Goal: Task Accomplishment & Management: Use online tool/utility

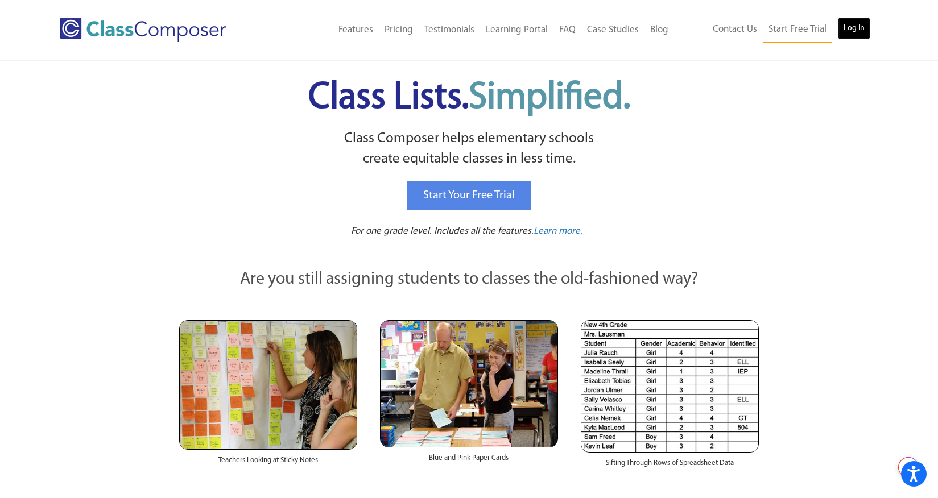
click at [858, 33] on link "Log In" at bounding box center [854, 28] width 32 height 23
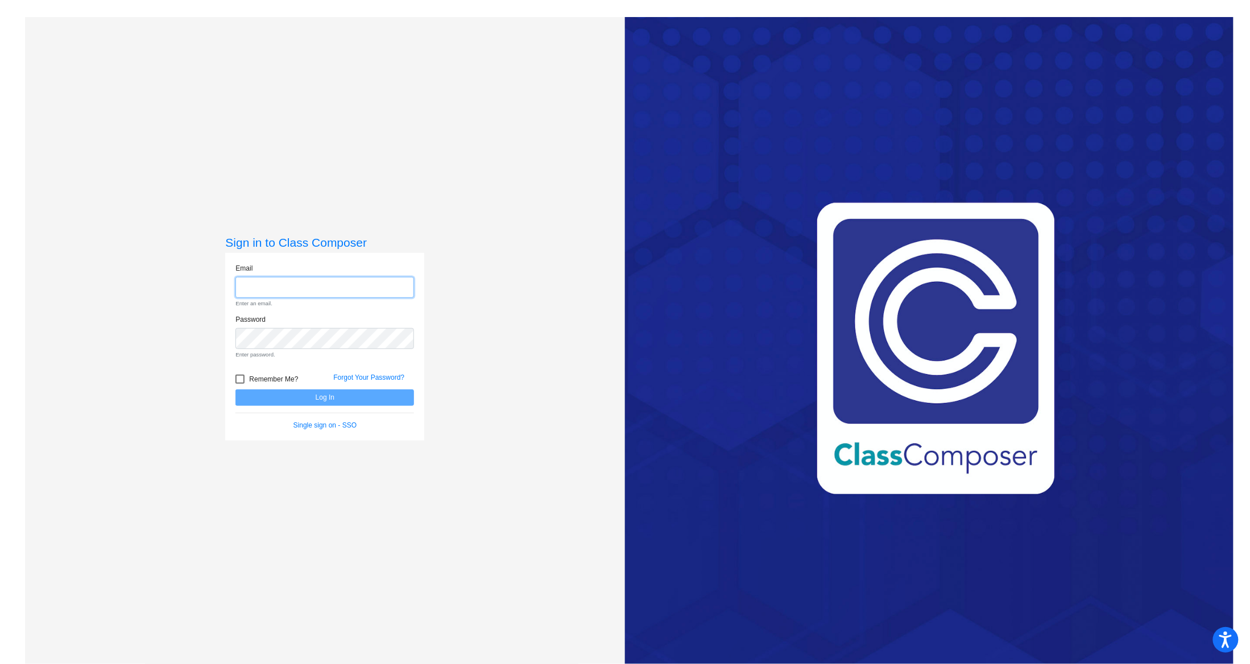
click at [348, 288] on input "email" at bounding box center [324, 287] width 179 height 21
type input "mmckeown@blainesd.org"
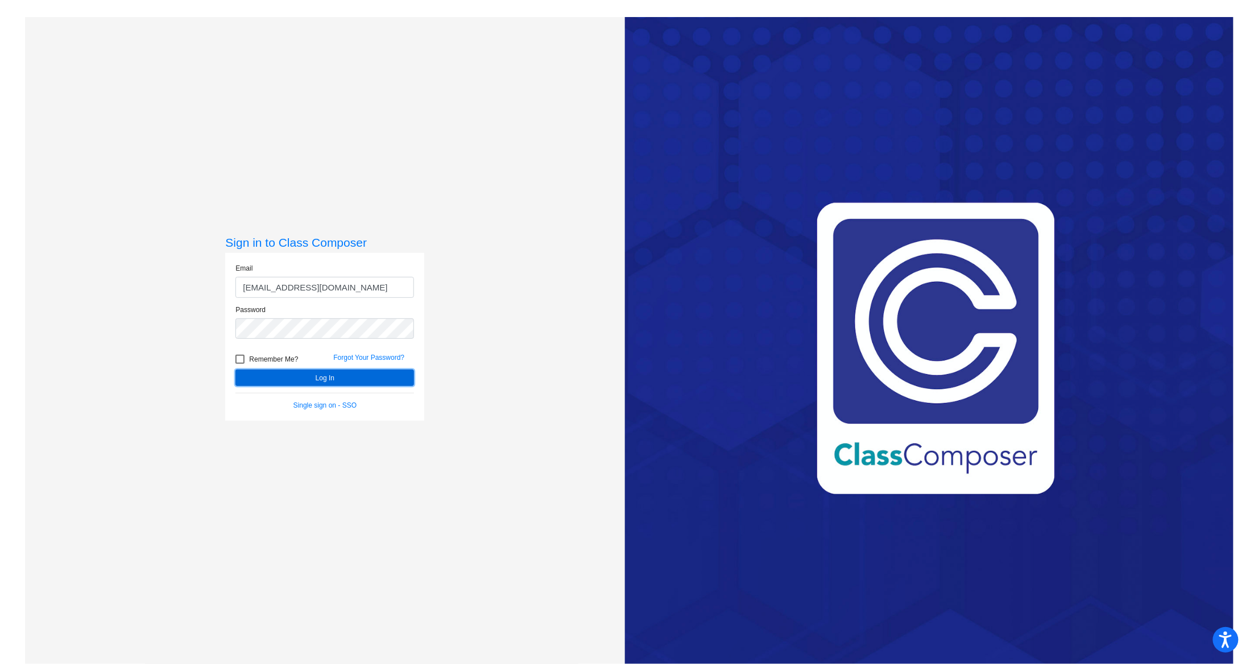
click at [345, 378] on button "Log In" at bounding box center [324, 378] width 179 height 16
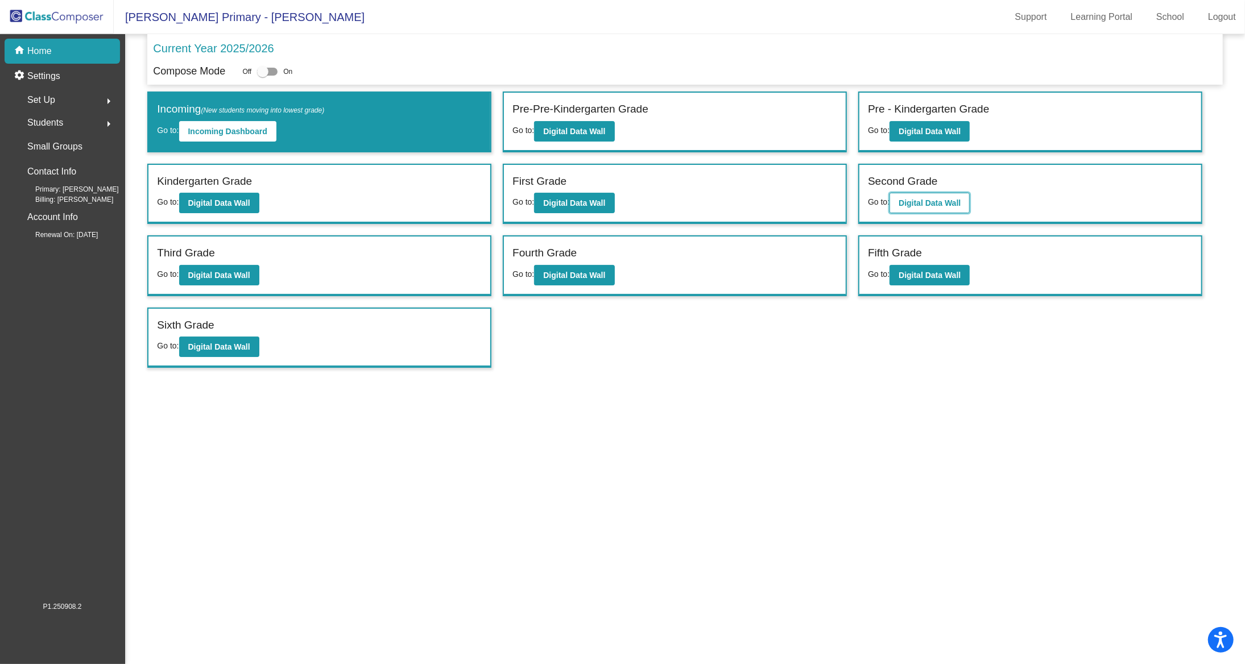
click at [948, 201] on b "Digital Data Wall" at bounding box center [930, 203] width 62 height 9
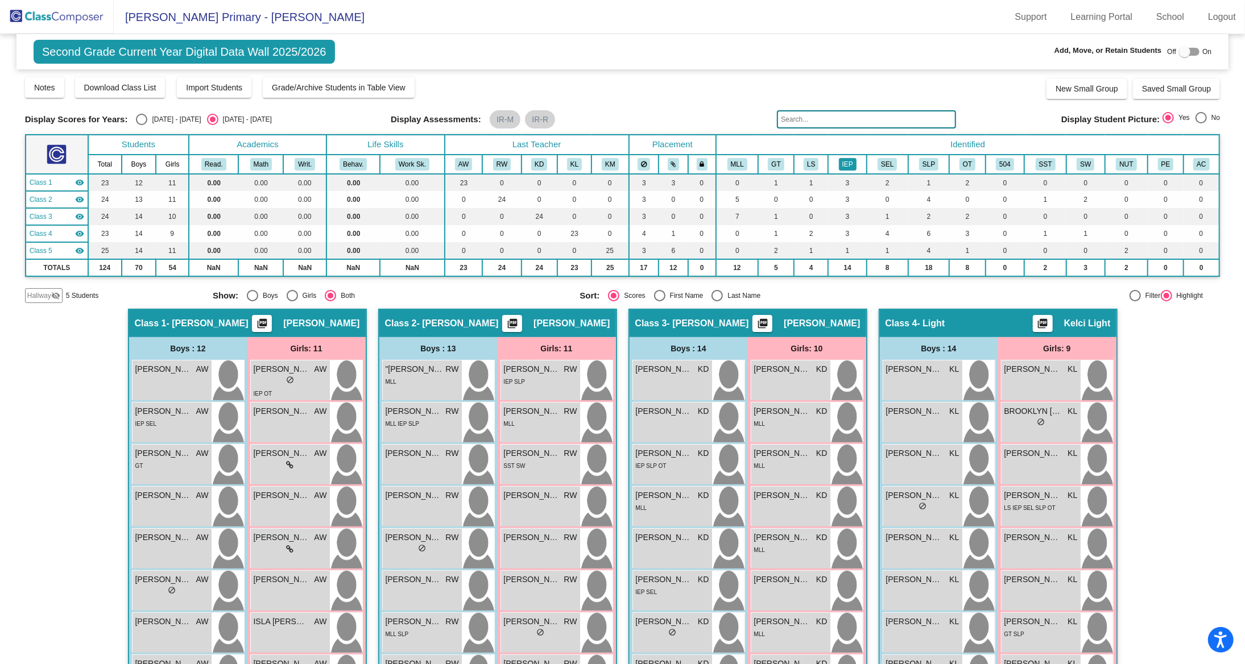
click at [852, 165] on th "IEP" at bounding box center [847, 164] width 39 height 19
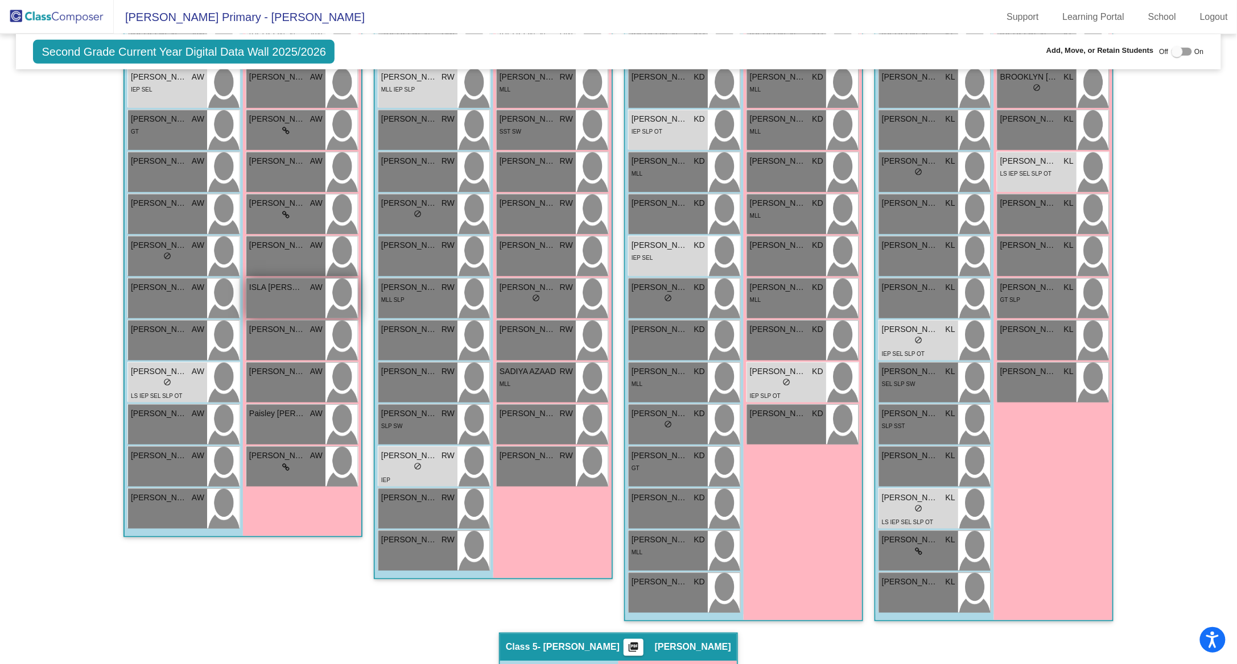
scroll to position [337, 0]
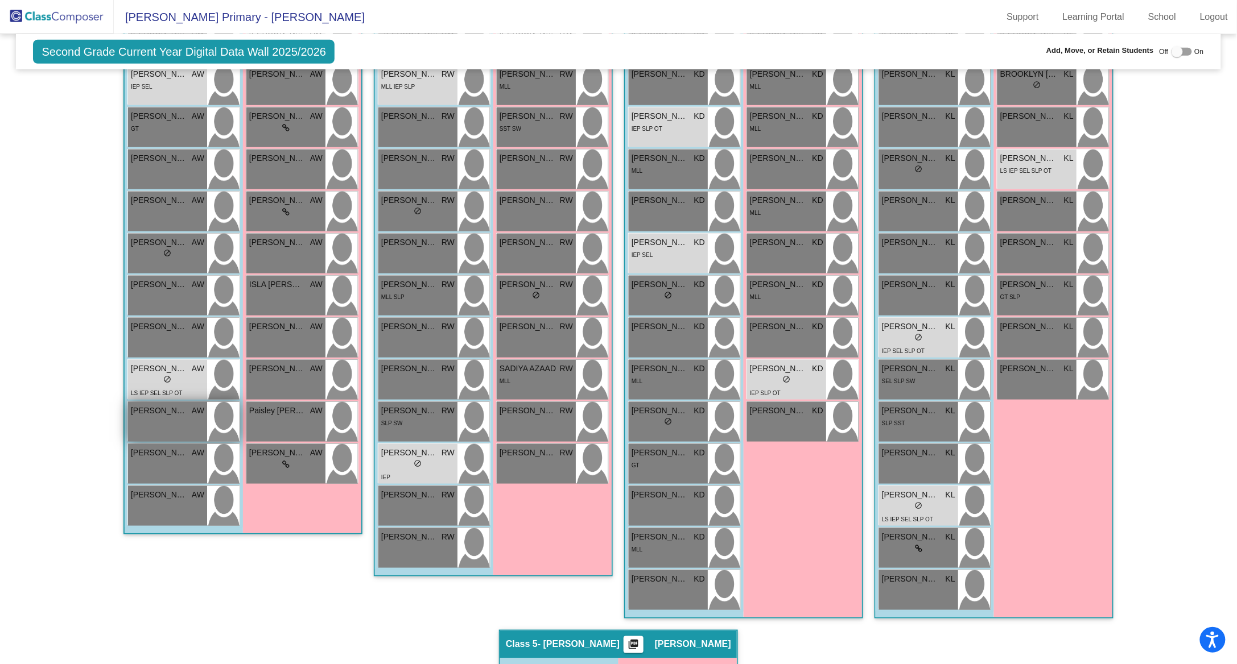
click at [195, 427] on div "Phoenix Douglass AW lock do_not_disturb_alt" at bounding box center [167, 422] width 79 height 40
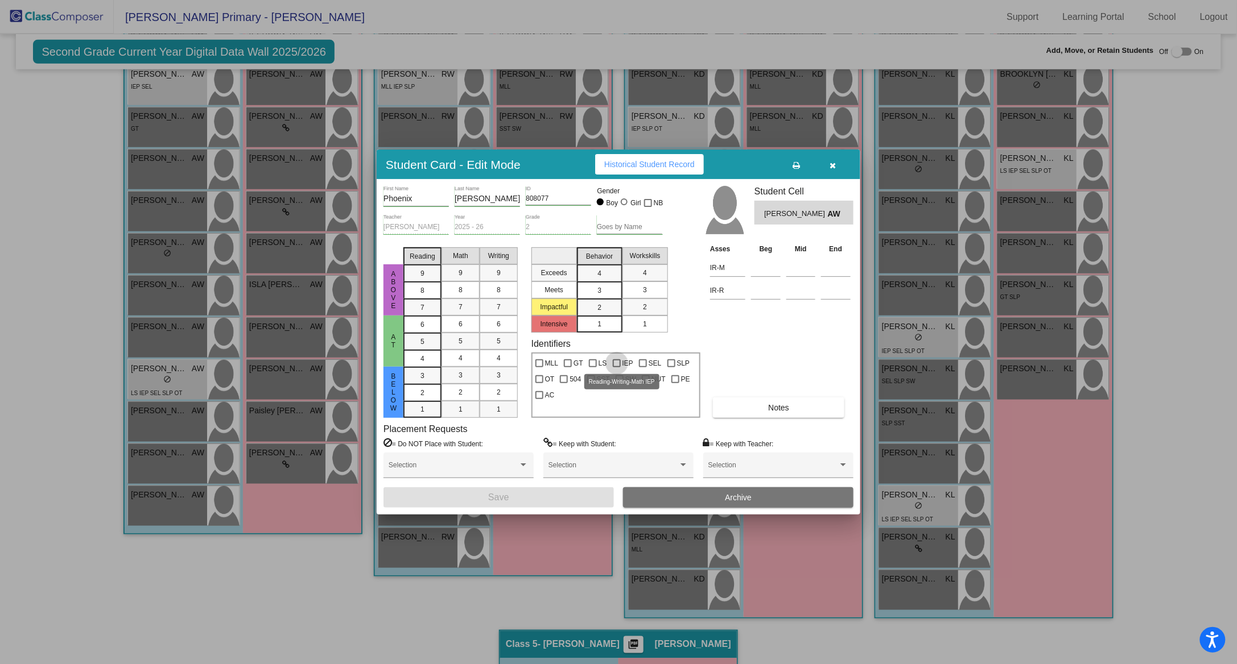
click at [617, 363] on div at bounding box center [617, 363] width 8 height 8
click at [617, 367] on input "IEP" at bounding box center [616, 367] width 1 height 1
checkbox input "true"
click at [644, 363] on div at bounding box center [643, 363] width 8 height 8
click at [643, 367] on input "SEL" at bounding box center [642, 367] width 1 height 1
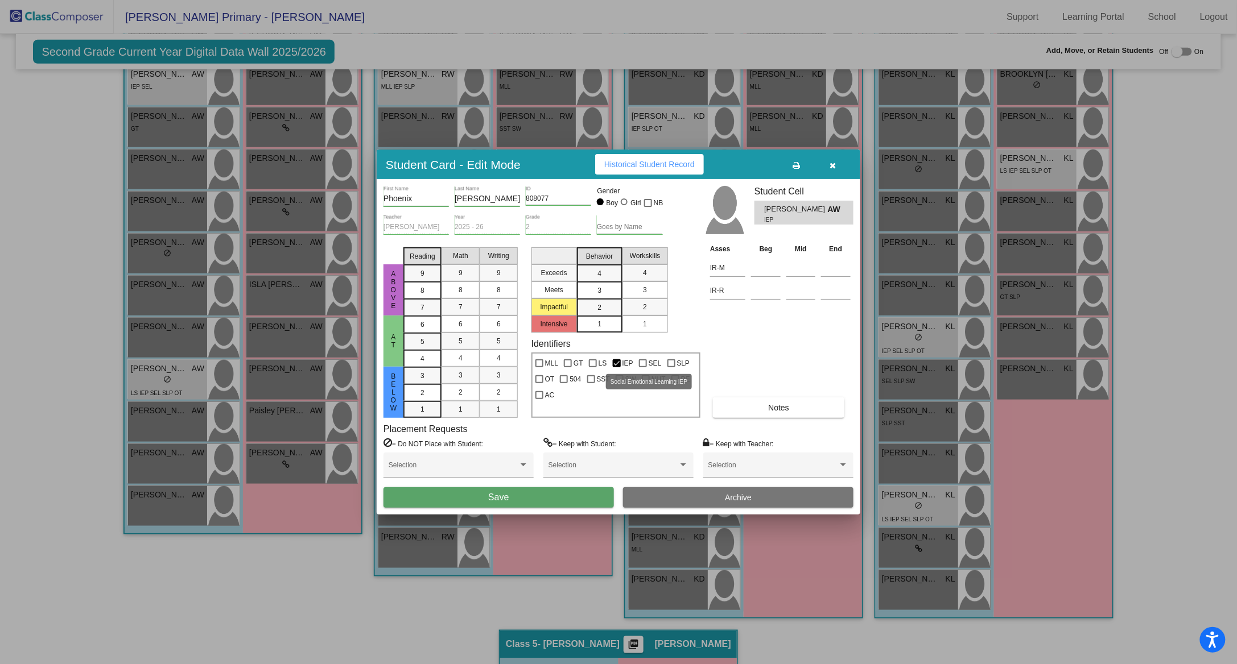
checkbox input "true"
click at [591, 364] on div at bounding box center [593, 363] width 8 height 8
click at [592, 367] on input "LS" at bounding box center [592, 367] width 1 height 1
checkbox input "true"
click at [554, 501] on button "Save" at bounding box center [498, 497] width 230 height 20
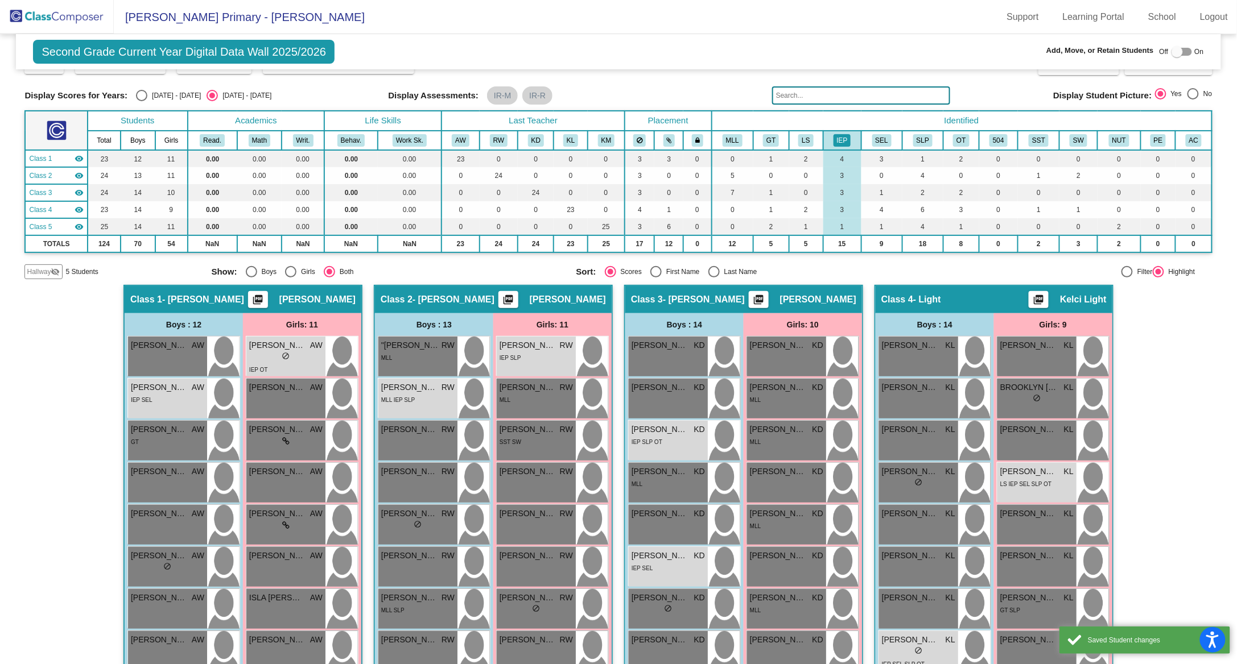
scroll to position [0, 0]
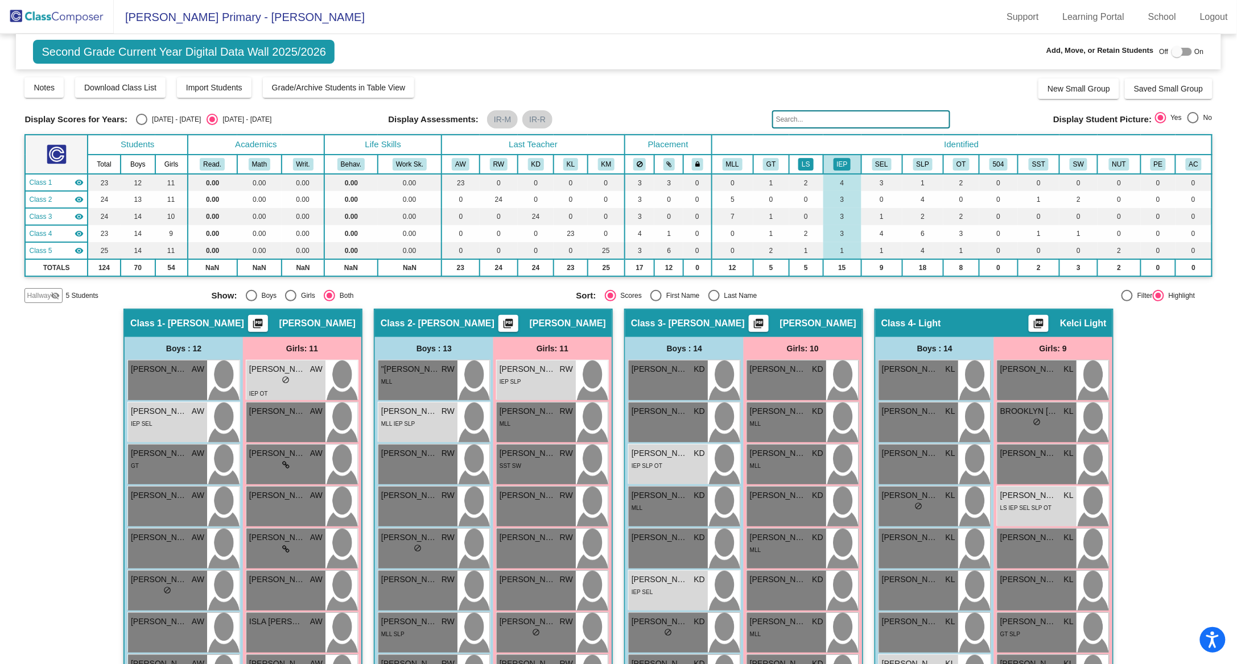
click at [805, 164] on button "LS" at bounding box center [805, 164] width 15 height 13
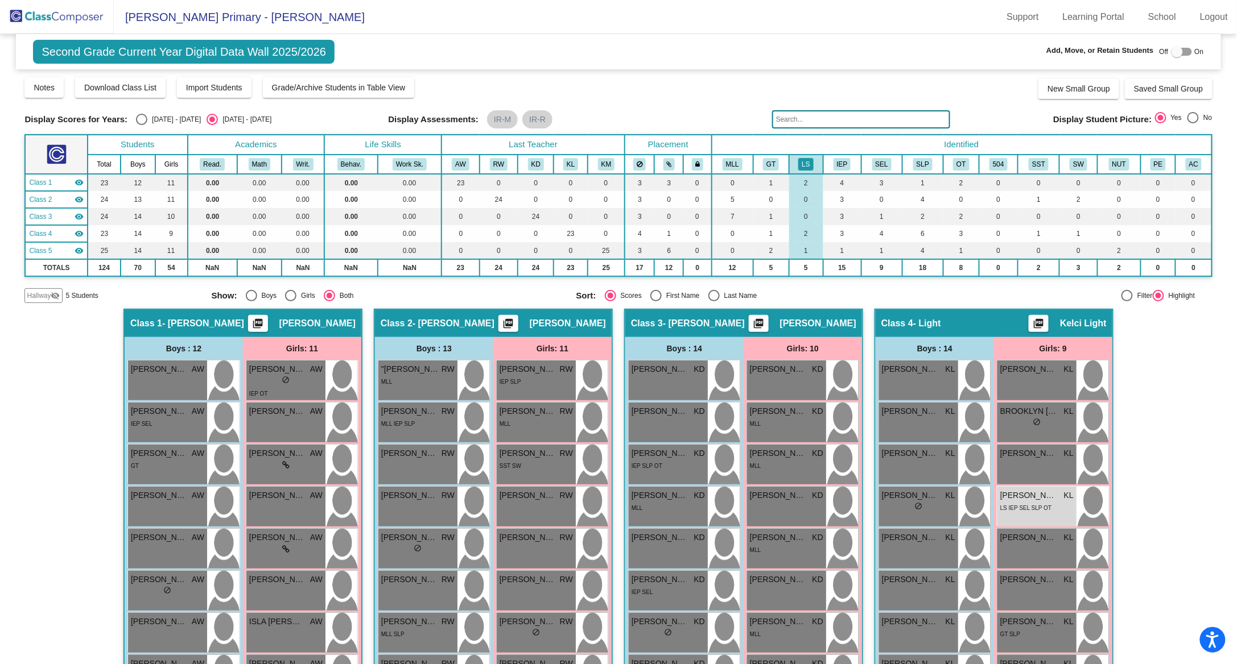
click at [714, 96] on div "Notes Download Class List Import Students Grade/Archive Students in Table View …" at bounding box center [617, 87] width 1187 height 23
